Goal: Navigation & Orientation: Go to known website

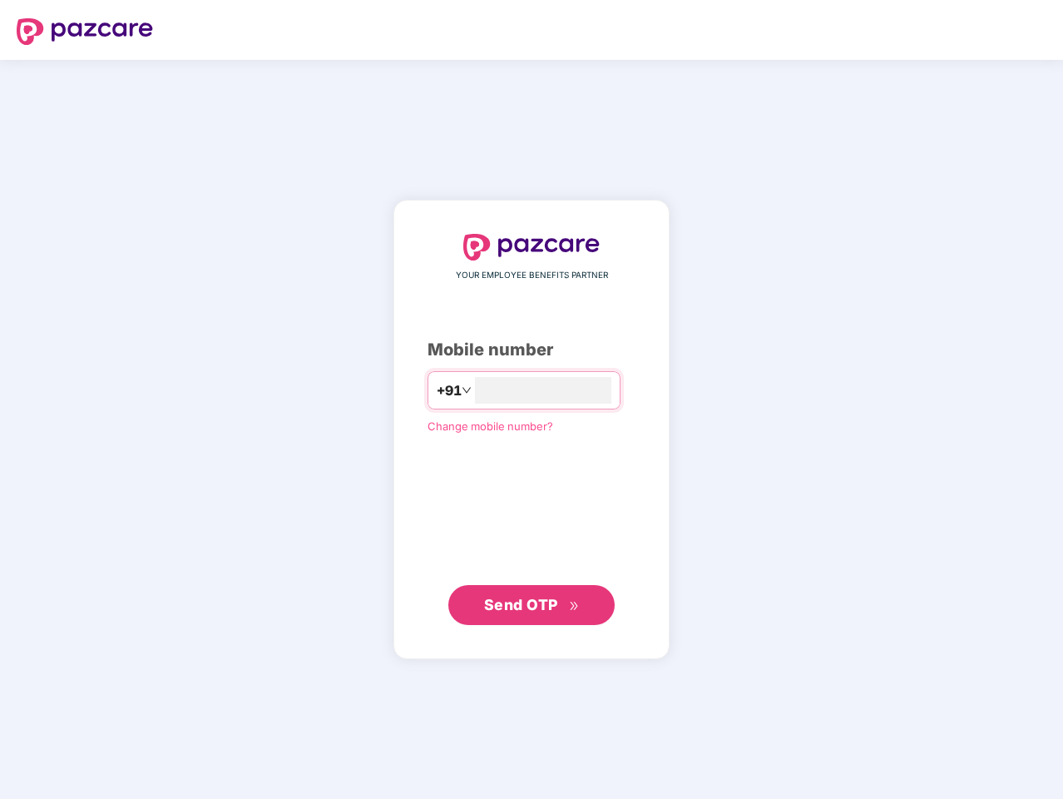
click at [532, 399] on input "number" at bounding box center [543, 390] width 136 height 27
click at [85, 32] on img at bounding box center [85, 31] width 136 height 27
